Goal: Information Seeking & Learning: Learn about a topic

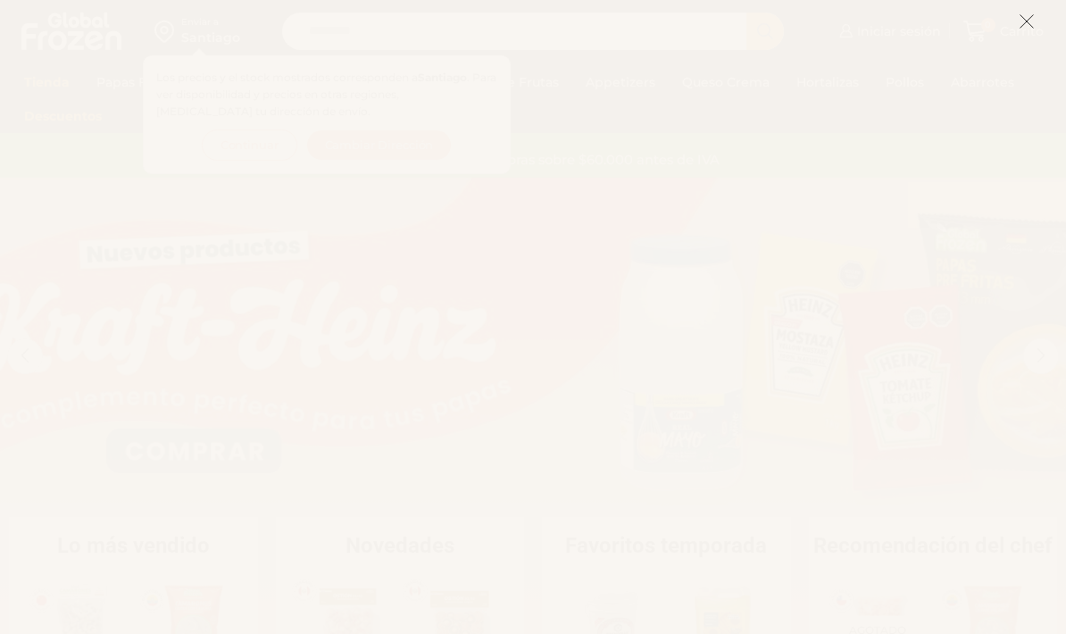
click at [1032, 19] on icon at bounding box center [1027, 21] width 16 height 16
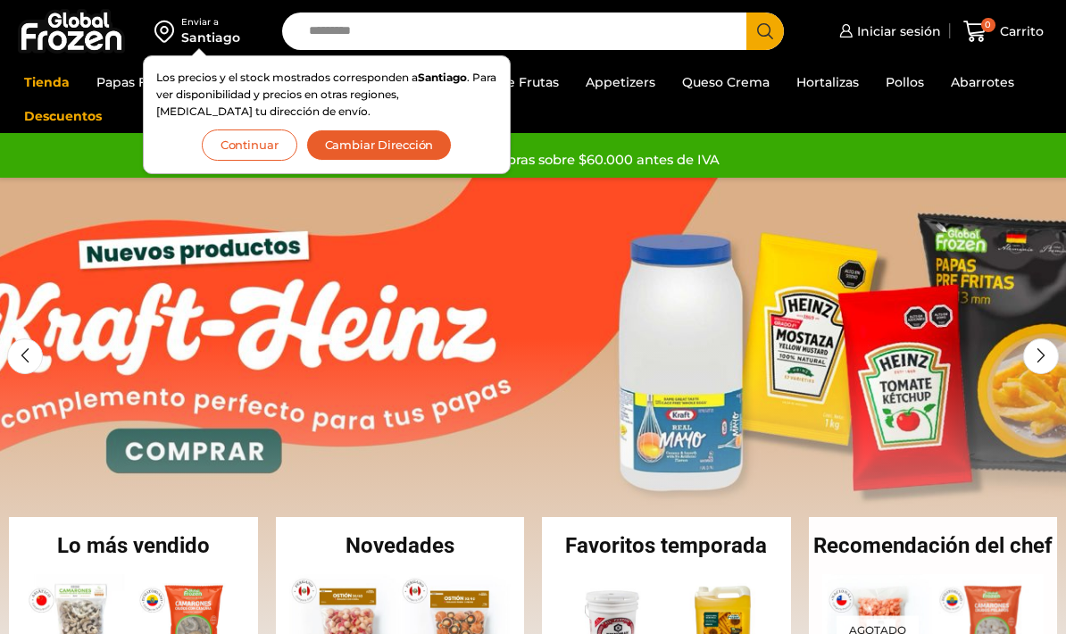
click at [244, 159] on button "Continuar" at bounding box center [250, 144] width 96 height 31
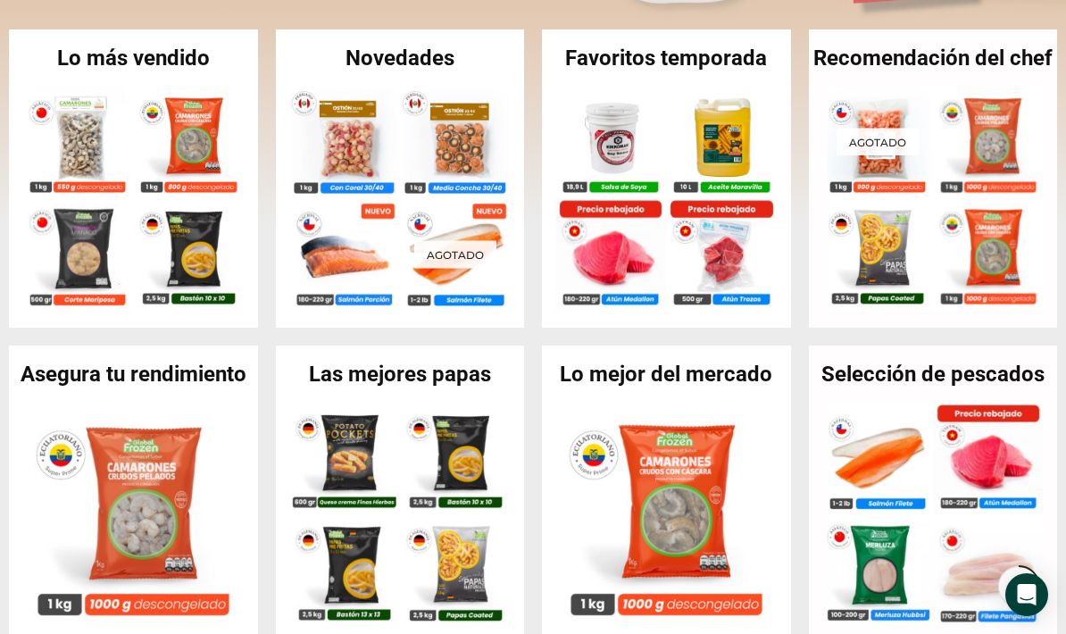
scroll to position [485, 0]
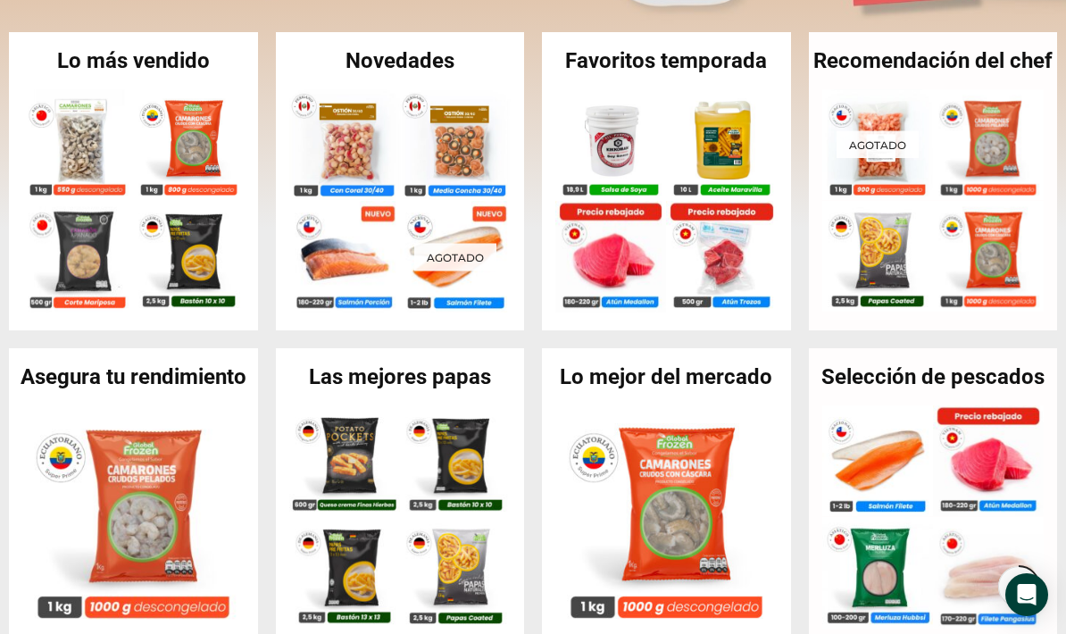
click at [456, 463] on img at bounding box center [455, 460] width 111 height 111
click at [458, 366] on h2 "Las mejores papas" at bounding box center [400, 376] width 249 height 21
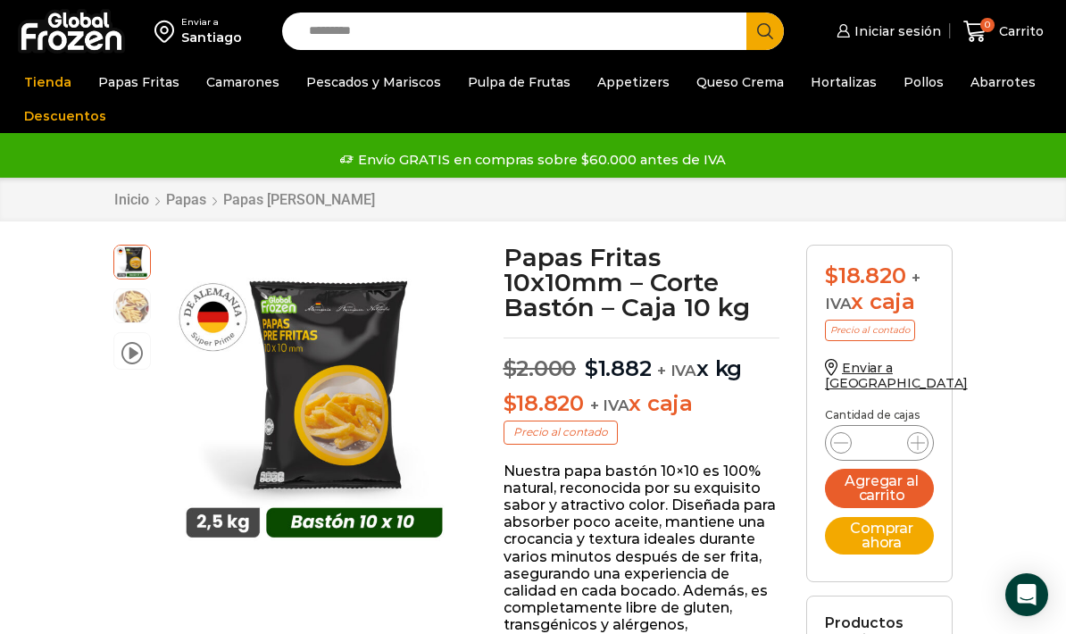
click at [153, 82] on link "Papas Fritas" at bounding box center [138, 82] width 99 height 34
click at [0, 0] on link "Papas [PERSON_NAME]" at bounding box center [0, 0] width 0 height 0
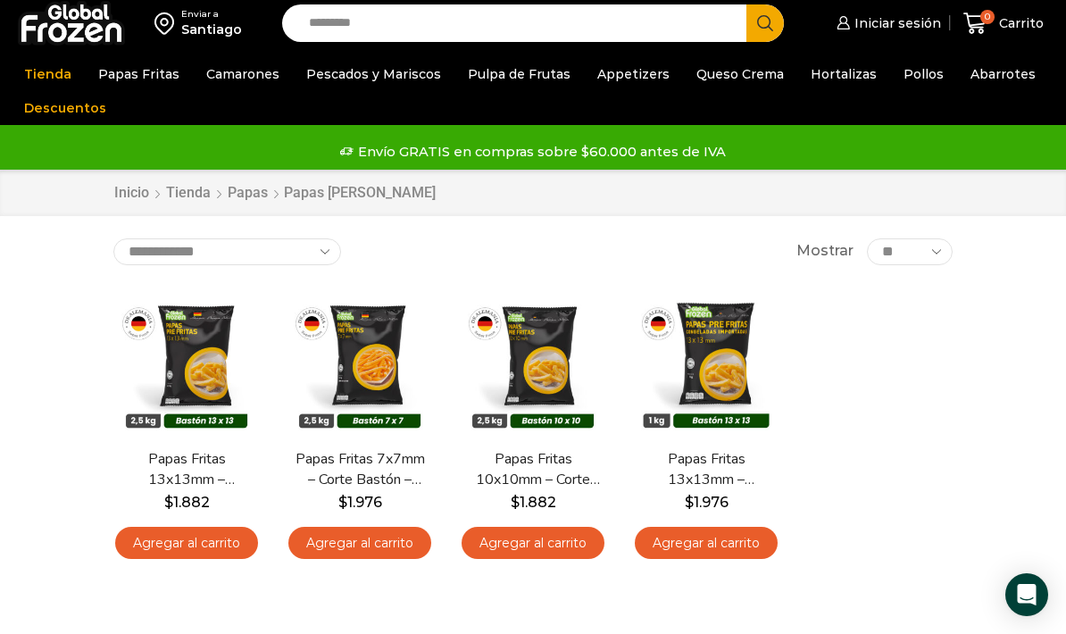
scroll to position [9, 0]
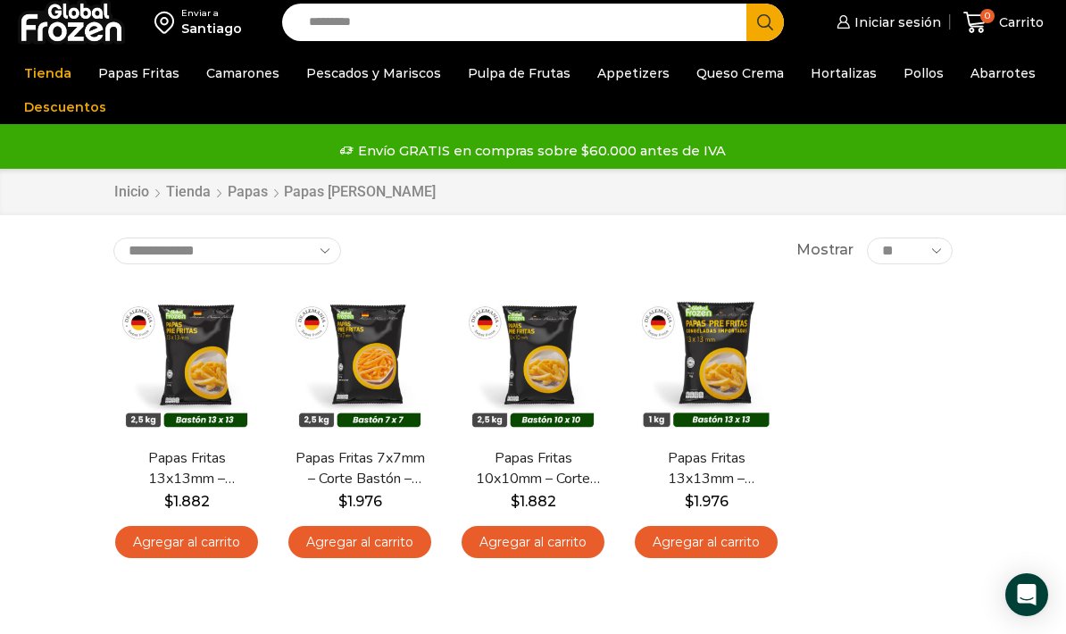
click at [213, 390] on span "Vista Rápida" at bounding box center [186, 405] width 110 height 31
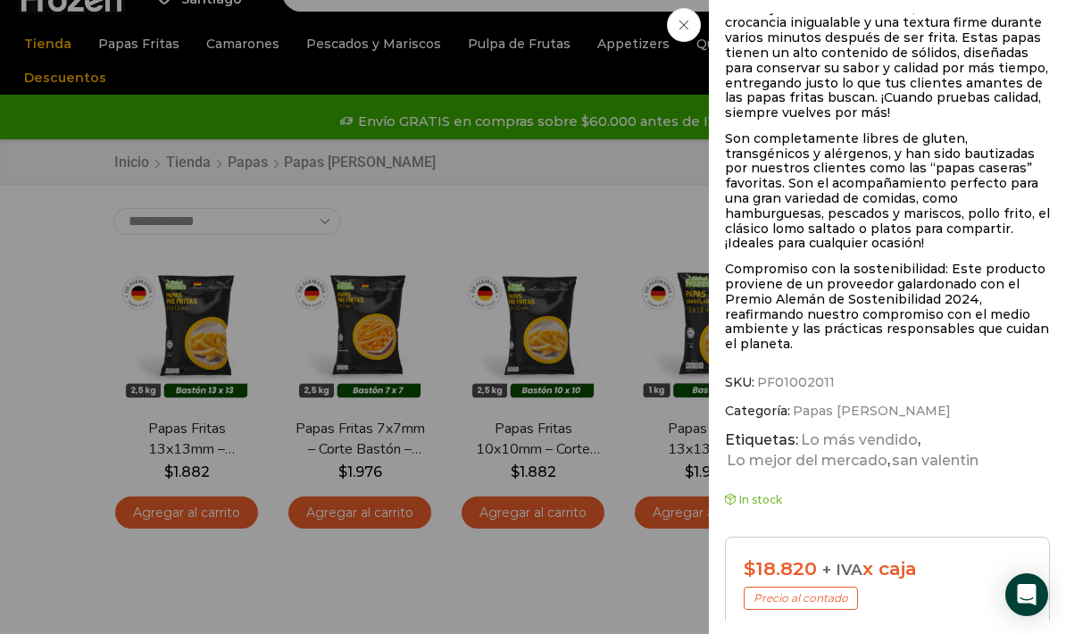
scroll to position [769, 0]
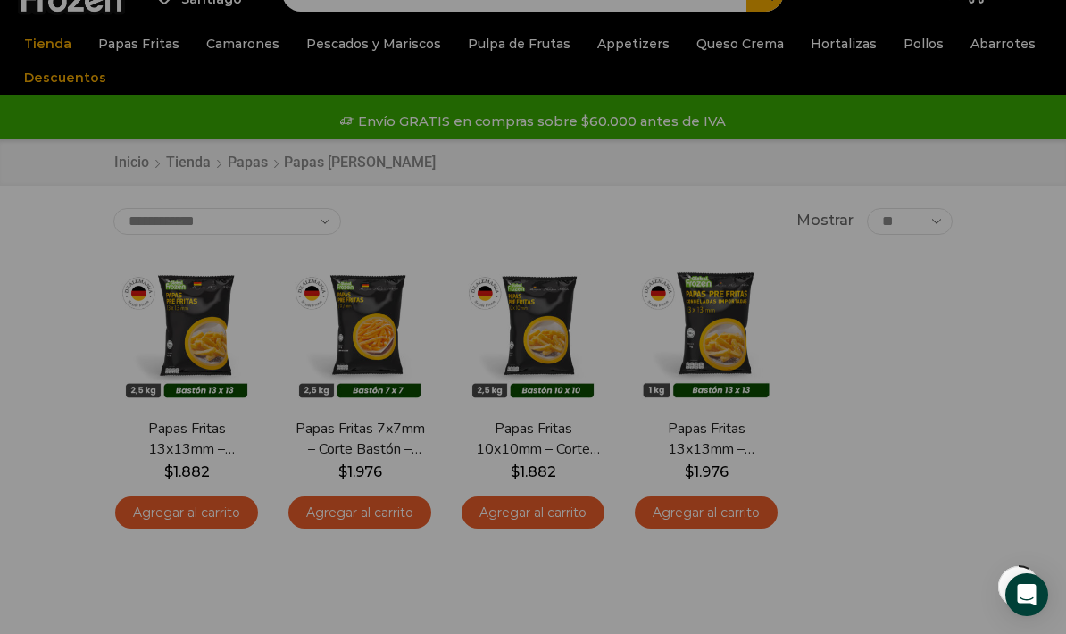
click at [601, 342] on img at bounding box center [533, 332] width 146 height 146
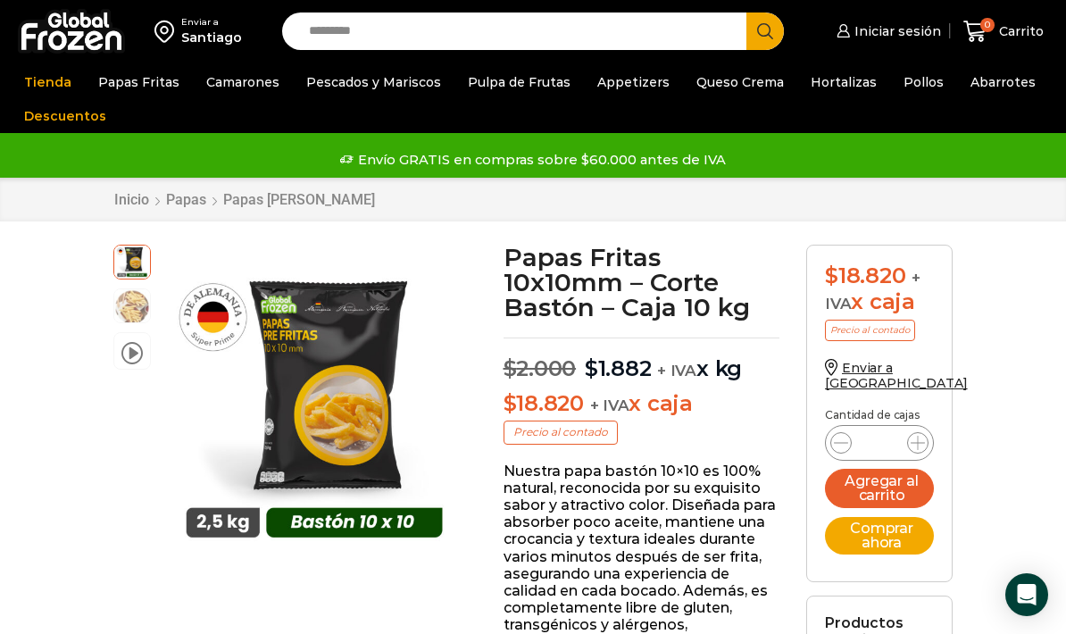
click at [0, 0] on link "Papas [PERSON_NAME]" at bounding box center [0, 0] width 0 height 0
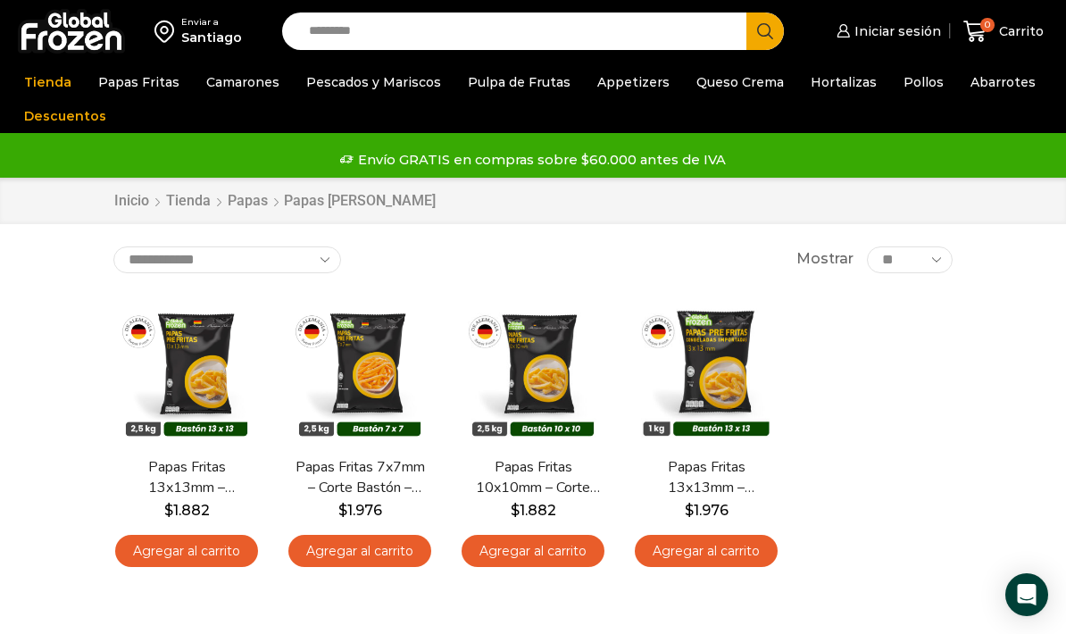
click at [0, 0] on link "Papas Especiales" at bounding box center [0, 0] width 0 height 0
click at [0, 0] on link "Papas [PERSON_NAME]" at bounding box center [0, 0] width 0 height 0
click at [0, 0] on link "Camarones Apanados" at bounding box center [0, 0] width 0 height 0
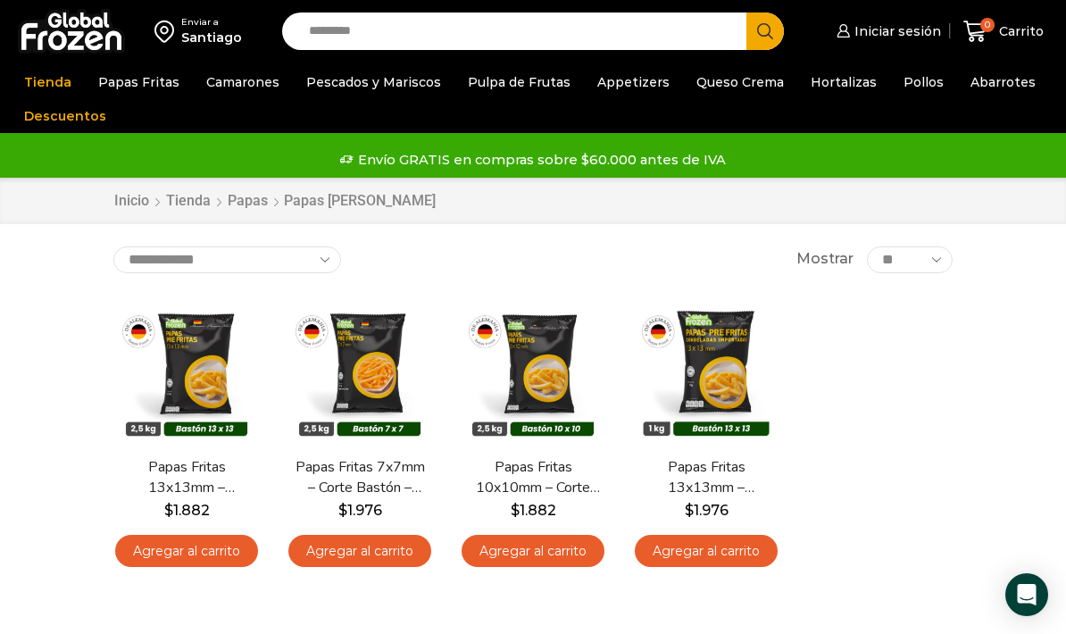
click at [0, 0] on link "Camarones Apanados" at bounding box center [0, 0] width 0 height 0
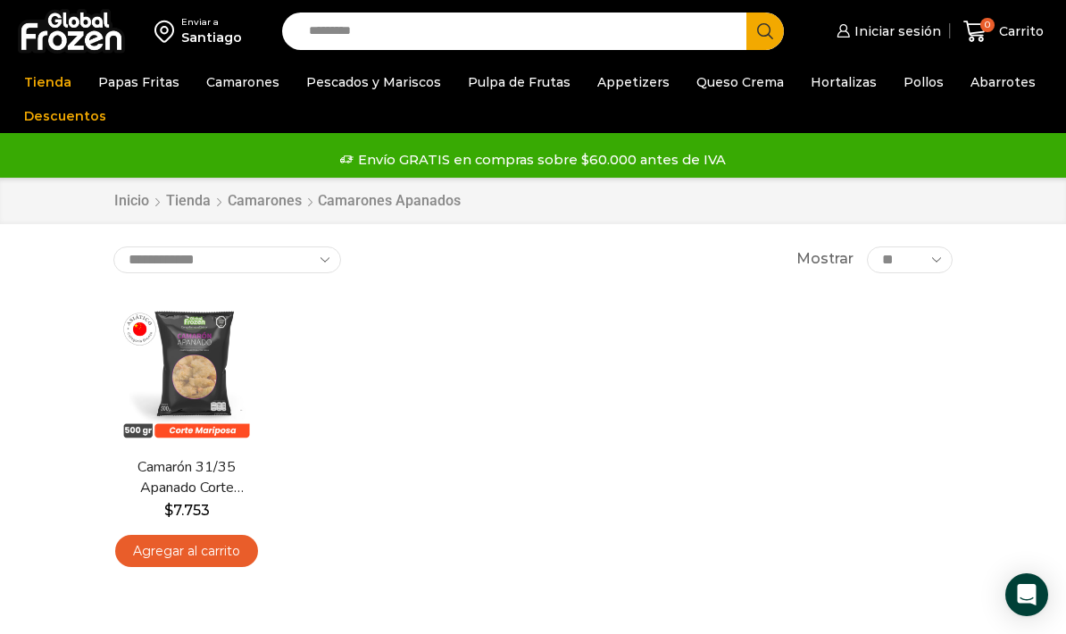
click at [531, 92] on link "Pulpa de Frutas" at bounding box center [519, 82] width 121 height 34
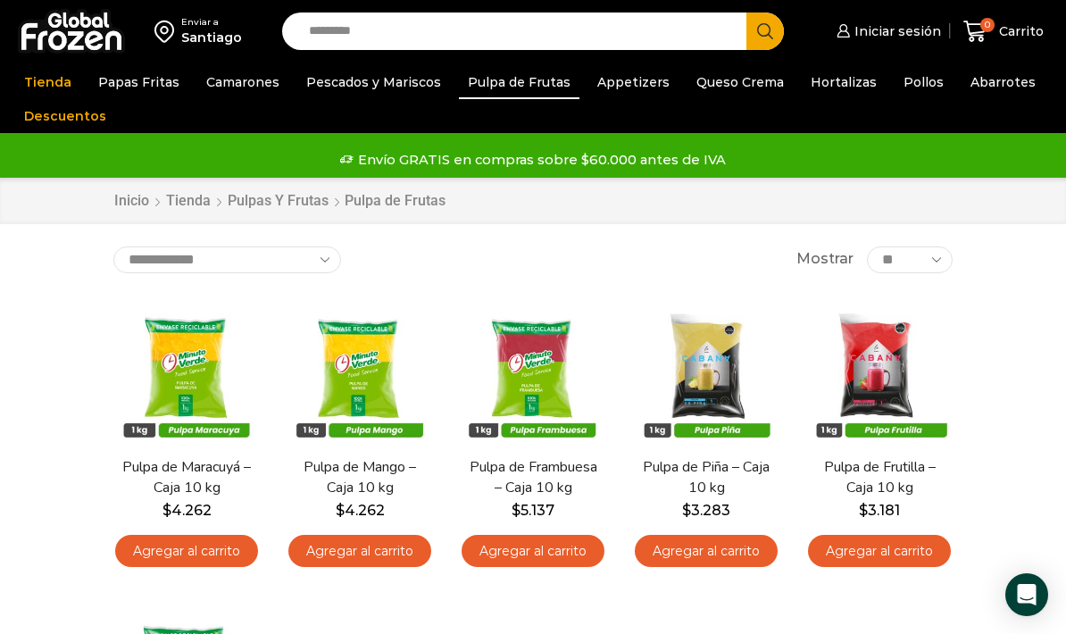
click at [628, 84] on link "Appetizers" at bounding box center [633, 82] width 90 height 34
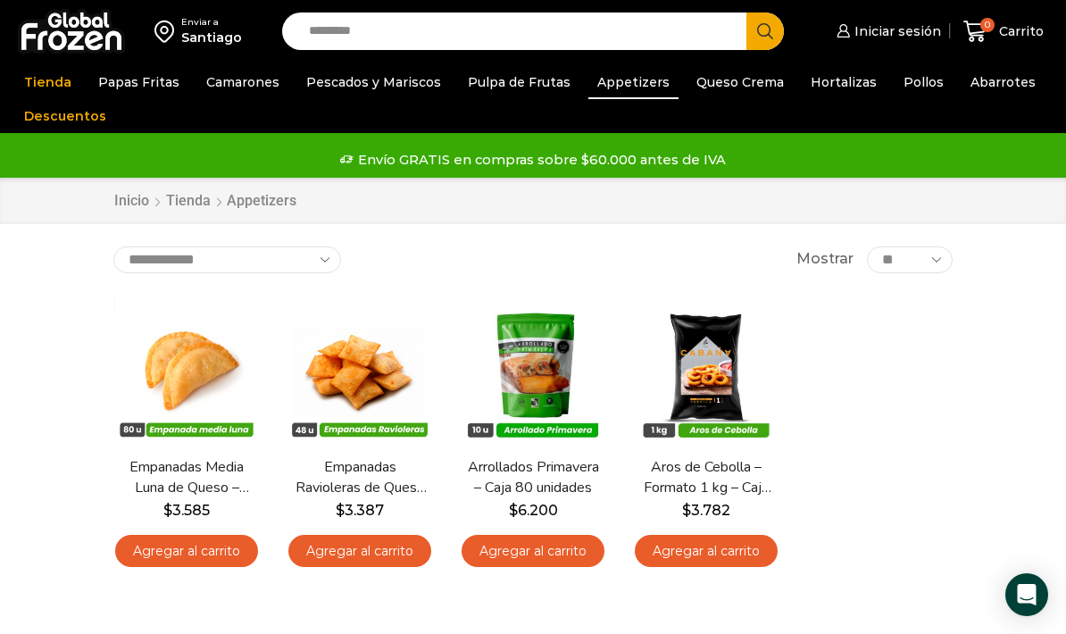
click at [821, 74] on link "Hortalizas" at bounding box center [844, 82] width 84 height 34
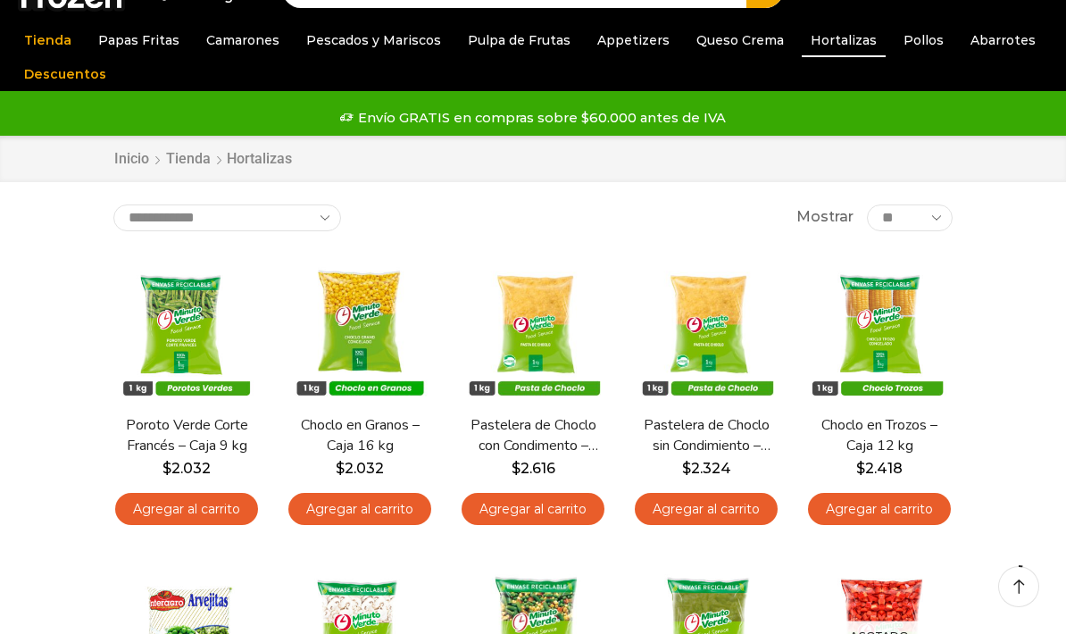
scroll to position [45, 0]
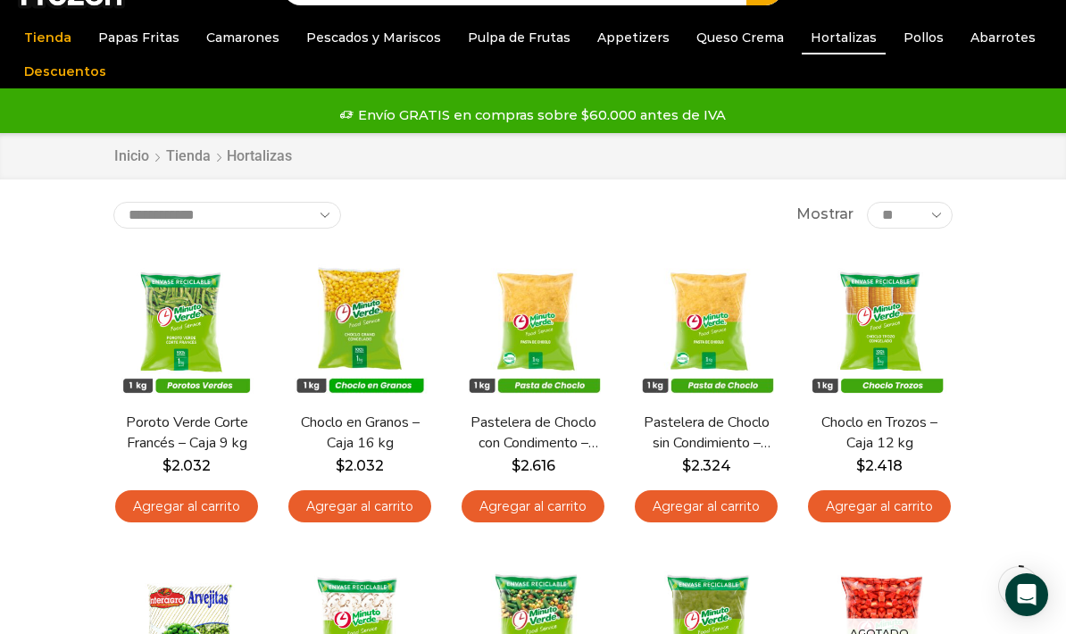
click at [544, 304] on img at bounding box center [533, 326] width 146 height 146
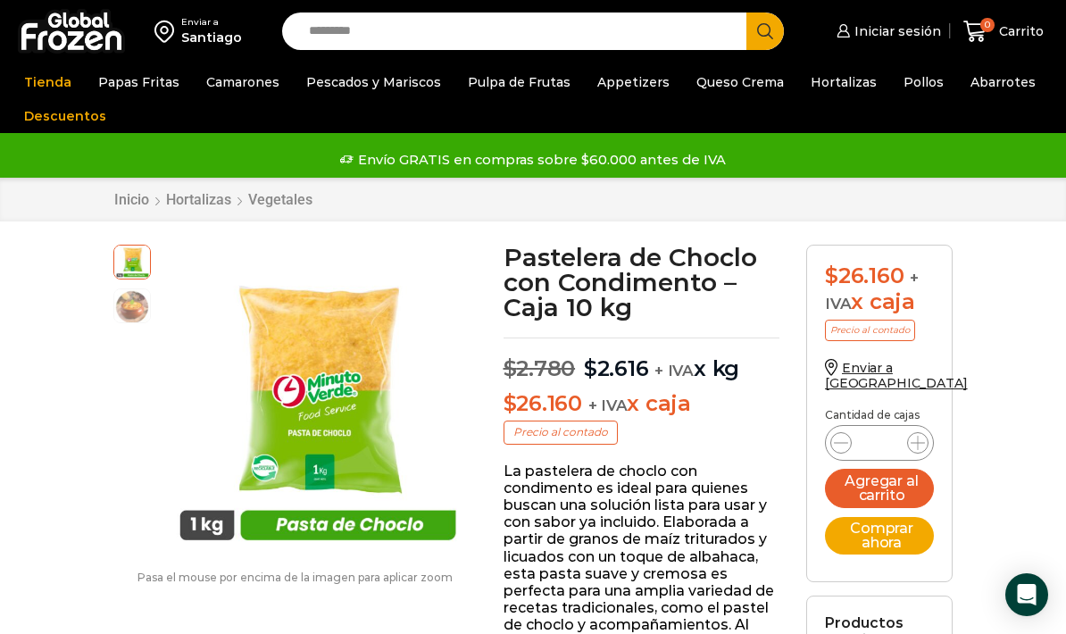
click at [0, 0] on link "Papas Especiales" at bounding box center [0, 0] width 0 height 0
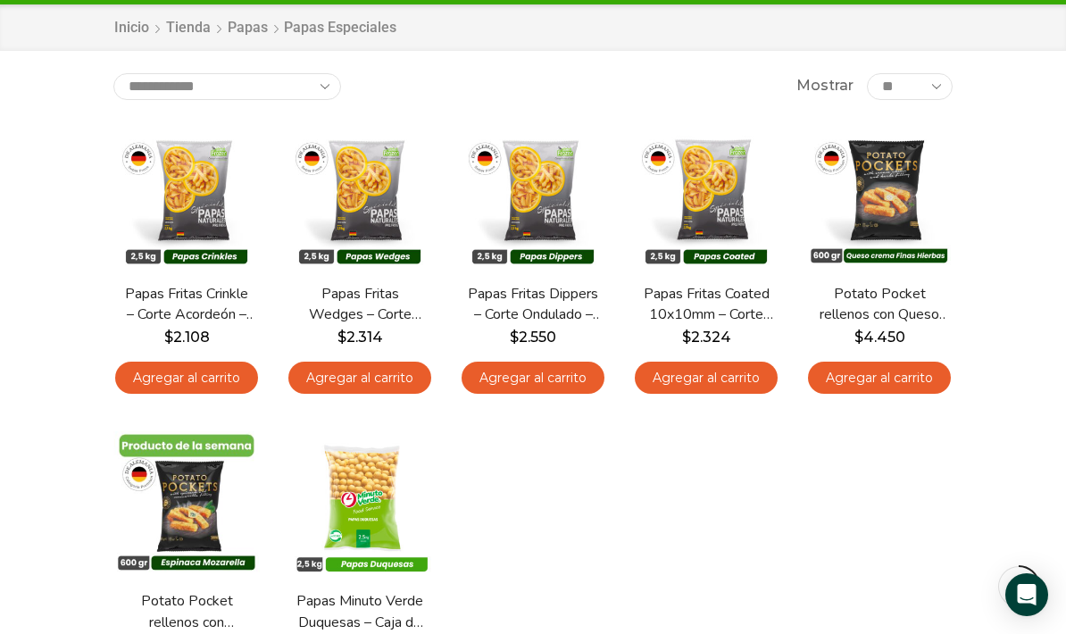
scroll to position [157, 0]
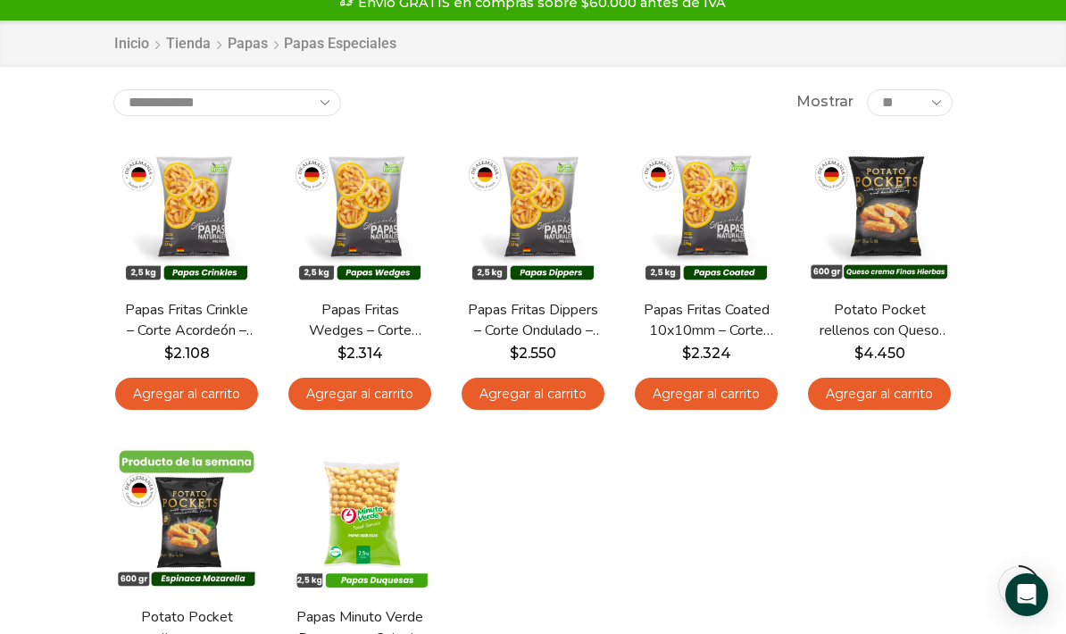
click at [887, 242] on span "Vista Rápida" at bounding box center [879, 257] width 110 height 31
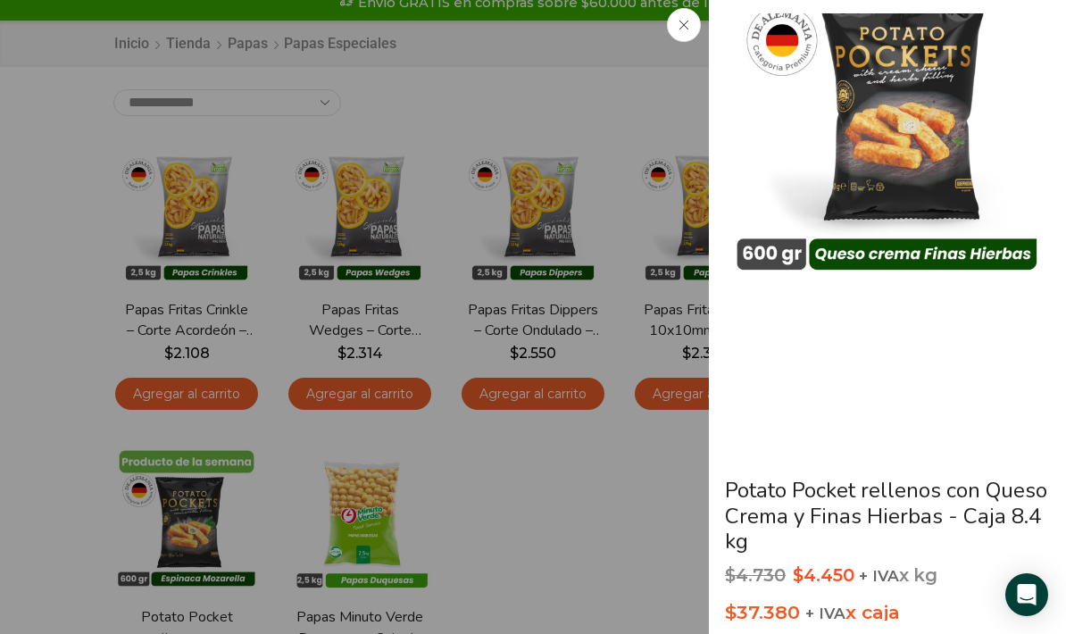
scroll to position [52, 0]
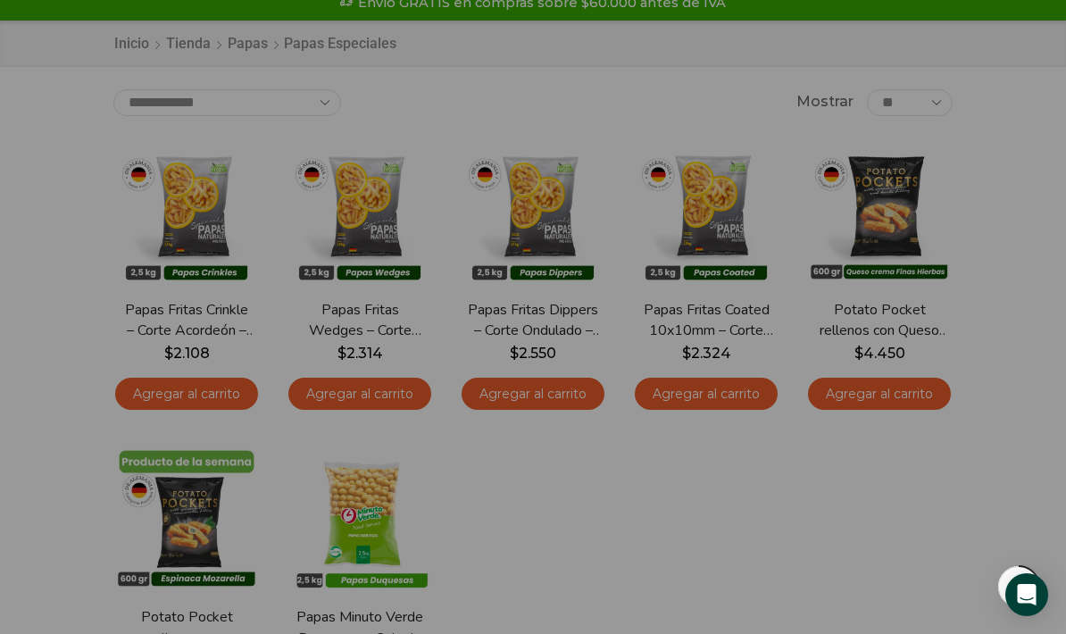
click at [459, 261] on div "En stock Vista Rápida Papas Fritas Dippers – Corte Ondulado – Caja 10 kg $ 2.55…" at bounding box center [532, 281] width 173 height 308
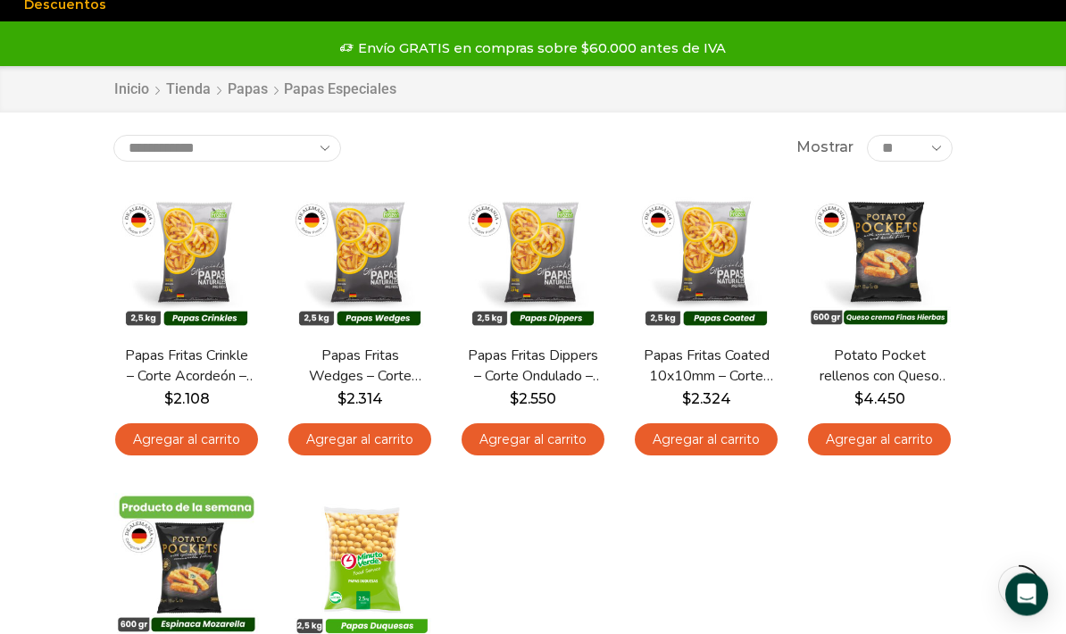
scroll to position [58, 0]
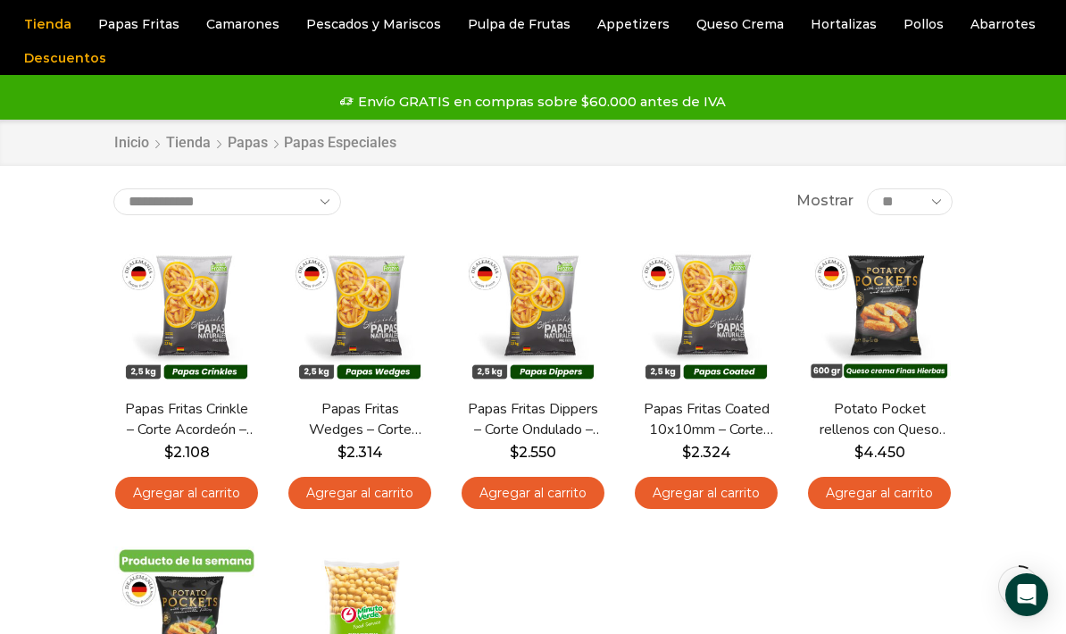
click at [0, 0] on link "Papas Especiales" at bounding box center [0, 0] width 0 height 0
